Goal: Transaction & Acquisition: Obtain resource

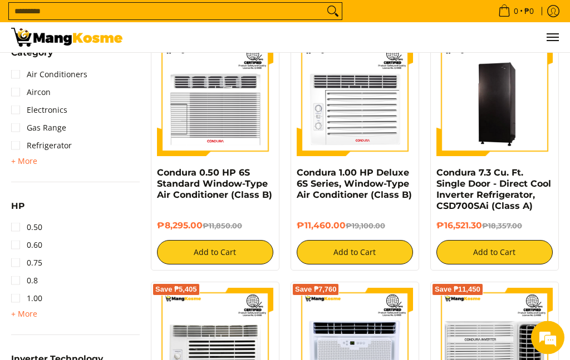
scroll to position [684, 0]
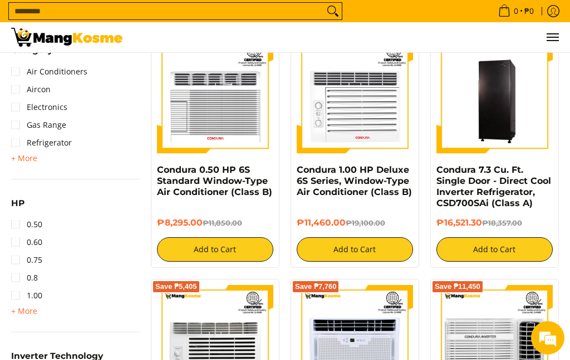
click at [28, 308] on span "+ More" at bounding box center [24, 311] width 26 height 9
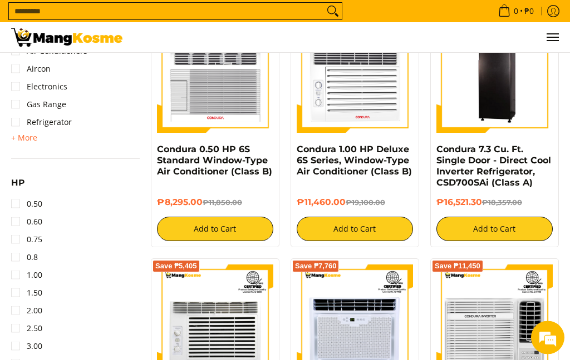
scroll to position [715, 0]
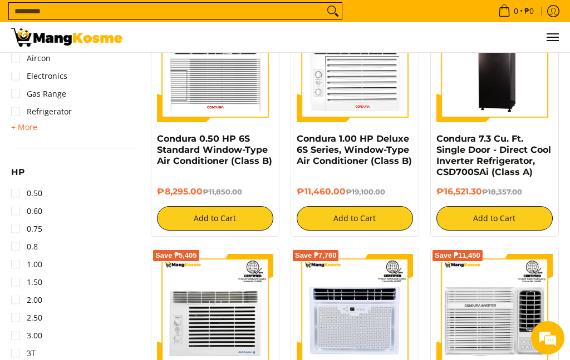
click at [16, 297] on link "2.00" at bounding box center [26, 300] width 31 height 18
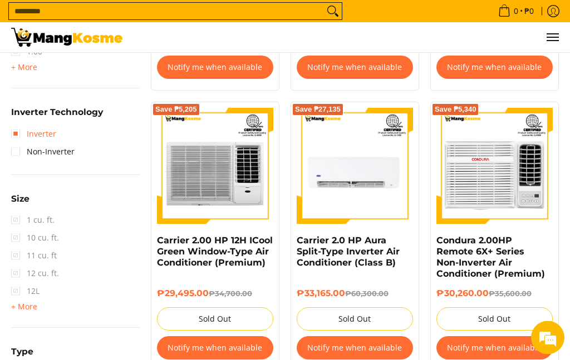
scroll to position [928, 0]
click at [19, 129] on link "Inverter" at bounding box center [33, 134] width 45 height 18
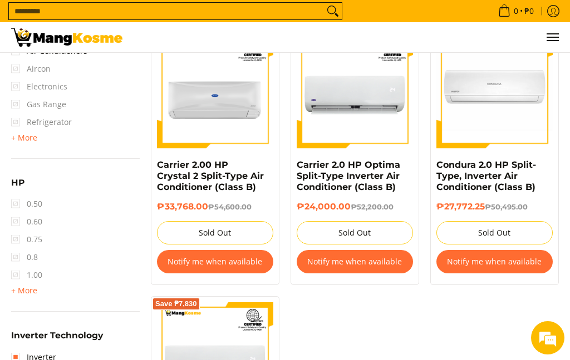
scroll to position [733, 0]
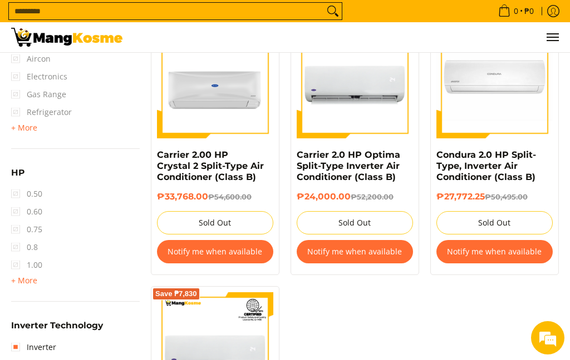
click at [27, 278] on span "+ More" at bounding box center [24, 280] width 26 height 9
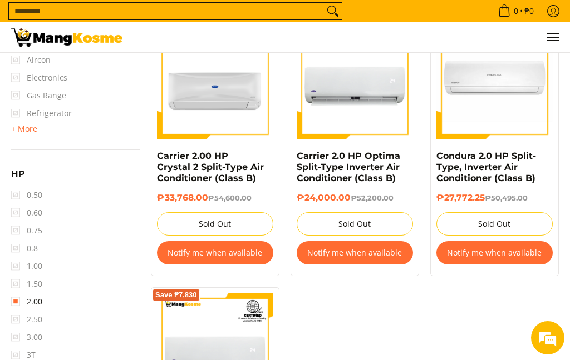
click at [18, 277] on span "1.50" at bounding box center [26, 284] width 31 height 18
click at [16, 280] on span "1.50" at bounding box center [26, 284] width 31 height 18
click at [18, 295] on link "2.00" at bounding box center [26, 302] width 31 height 18
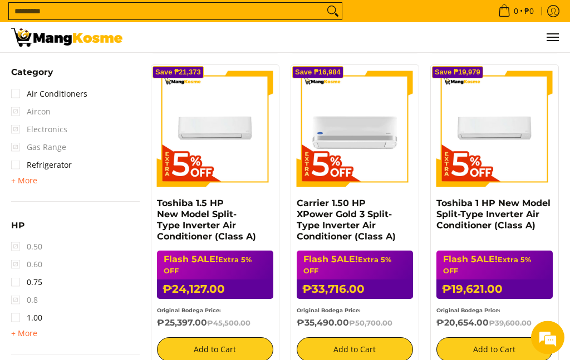
scroll to position [663, 0]
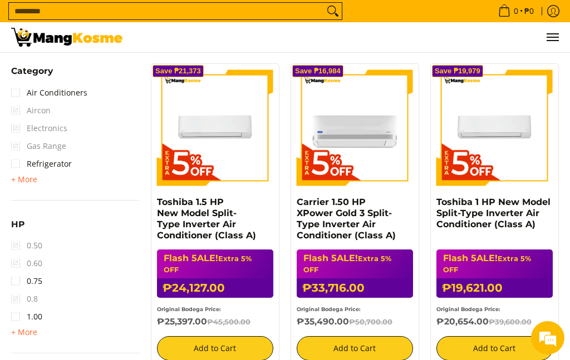
click at [27, 332] on span "+ More" at bounding box center [24, 332] width 26 height 9
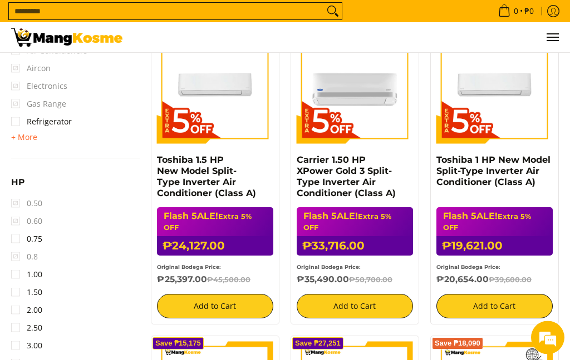
scroll to position [705, 0]
click at [20, 269] on link "1.00" at bounding box center [26, 275] width 31 height 18
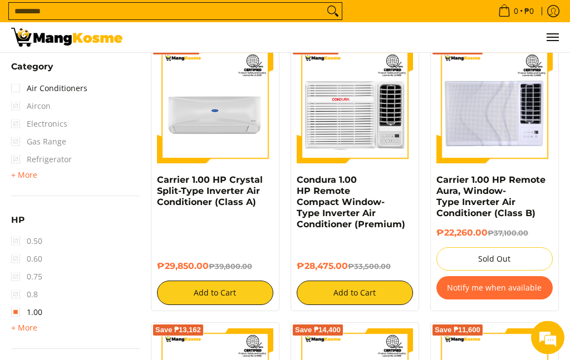
scroll to position [685, 0]
click at [31, 325] on span "+ More" at bounding box center [24, 328] width 26 height 9
click at [17, 328] on span "1.50" at bounding box center [26, 331] width 31 height 18
click at [13, 308] on link "1.00" at bounding box center [26, 313] width 31 height 18
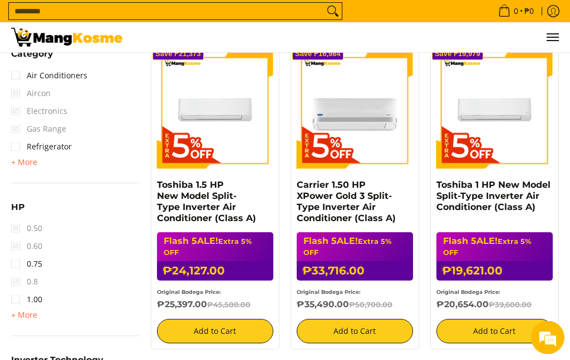
scroll to position [680, 0]
click at [31, 312] on span "+ More" at bounding box center [24, 315] width 26 height 9
click at [17, 313] on link "1.50" at bounding box center [26, 318] width 31 height 18
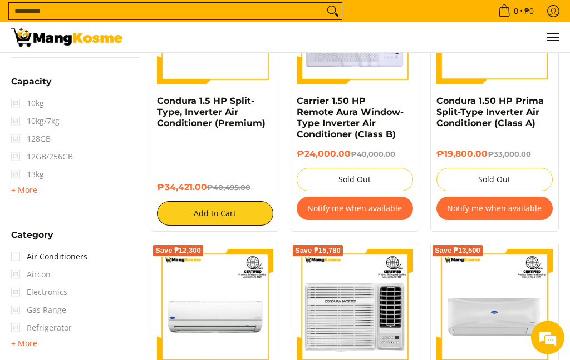
scroll to position [520, 0]
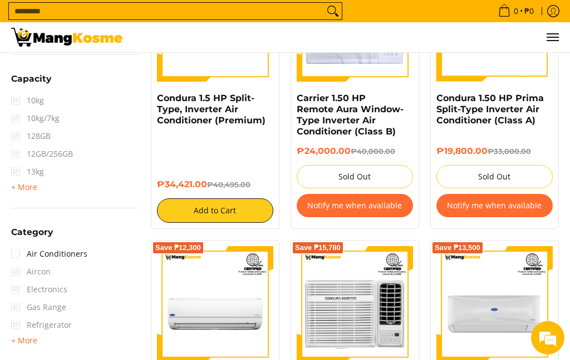
click at [382, 204] on button "Notify me when available" at bounding box center [354, 205] width 116 height 23
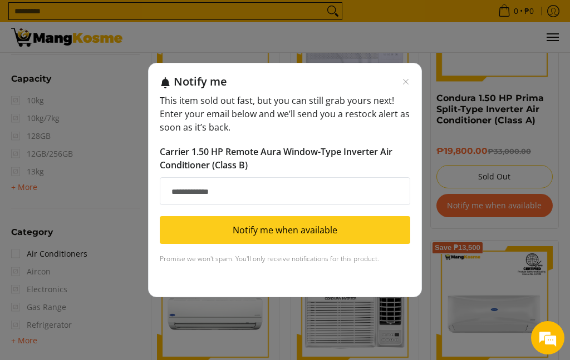
click at [409, 88] on div "Notify me" at bounding box center [292, 82] width 236 height 14
click at [408, 86] on icon "Close modal" at bounding box center [405, 81] width 9 height 9
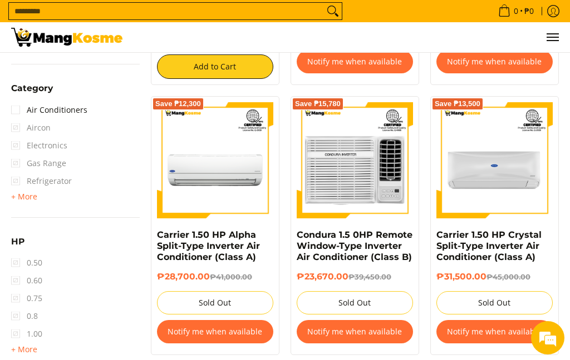
scroll to position [663, 0]
